Goal: Task Accomplishment & Management: Use online tool/utility

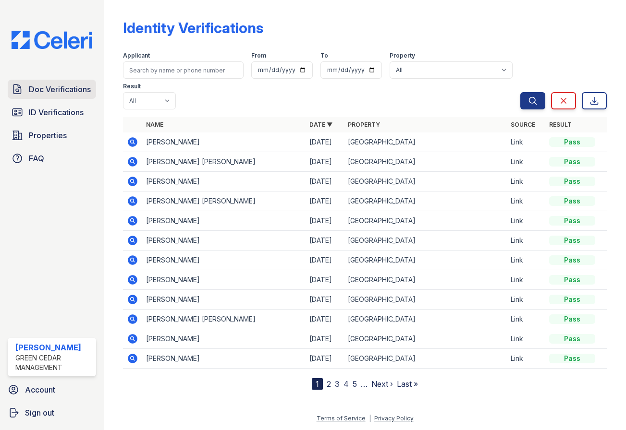
click at [42, 98] on link "Doc Verifications" at bounding box center [52, 89] width 88 height 19
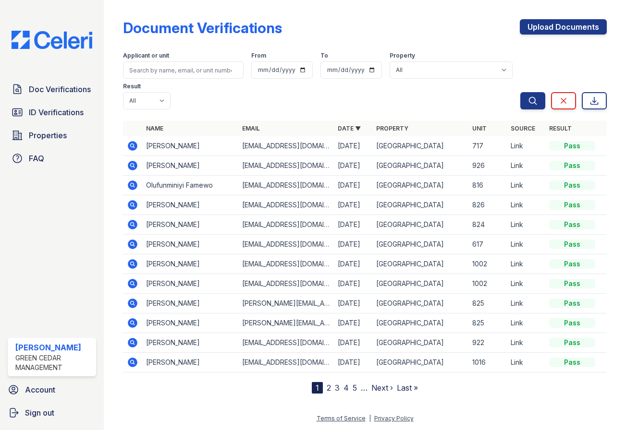
click at [132, 147] on icon at bounding box center [133, 146] width 10 height 10
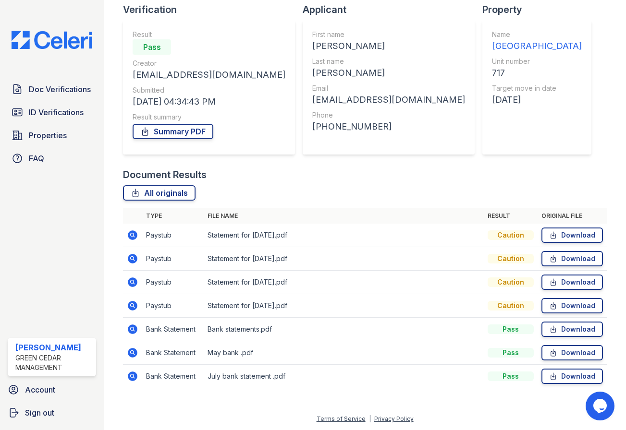
scroll to position [69, 0]
click at [565, 241] on link "Download" at bounding box center [571, 234] width 61 height 15
click at [567, 330] on link "Download" at bounding box center [571, 328] width 61 height 15
click at [551, 234] on icon at bounding box center [553, 234] width 5 height 7
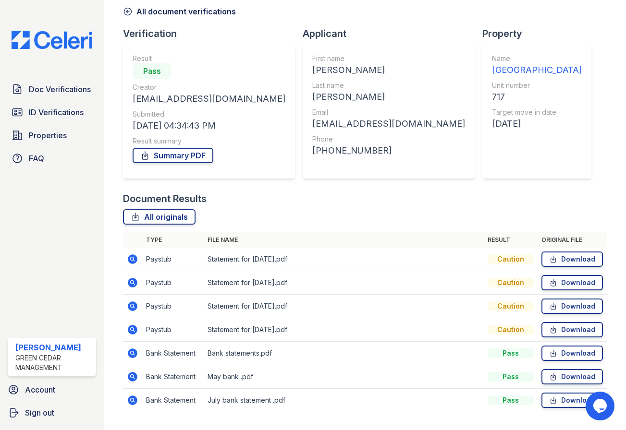
scroll to position [0, 0]
